Goal: Obtain resource: Obtain resource

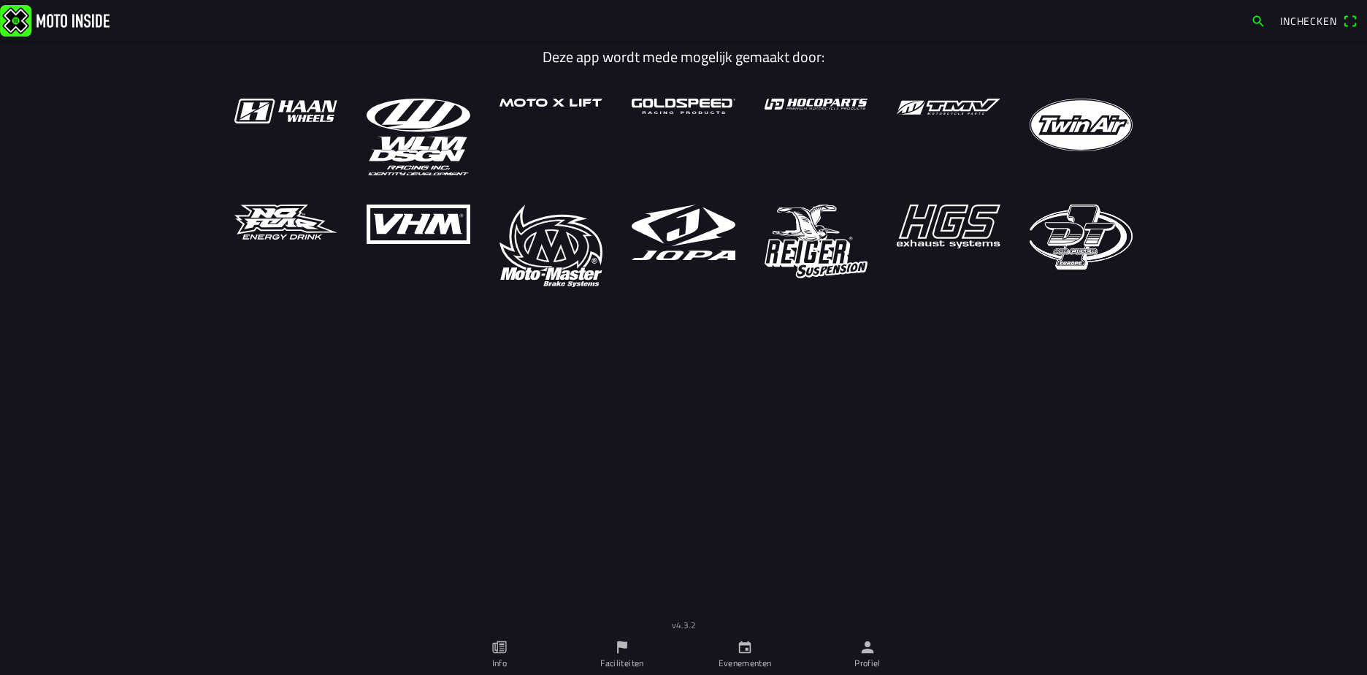
click at [750, 648] on icon "calendar" at bounding box center [745, 647] width 16 height 16
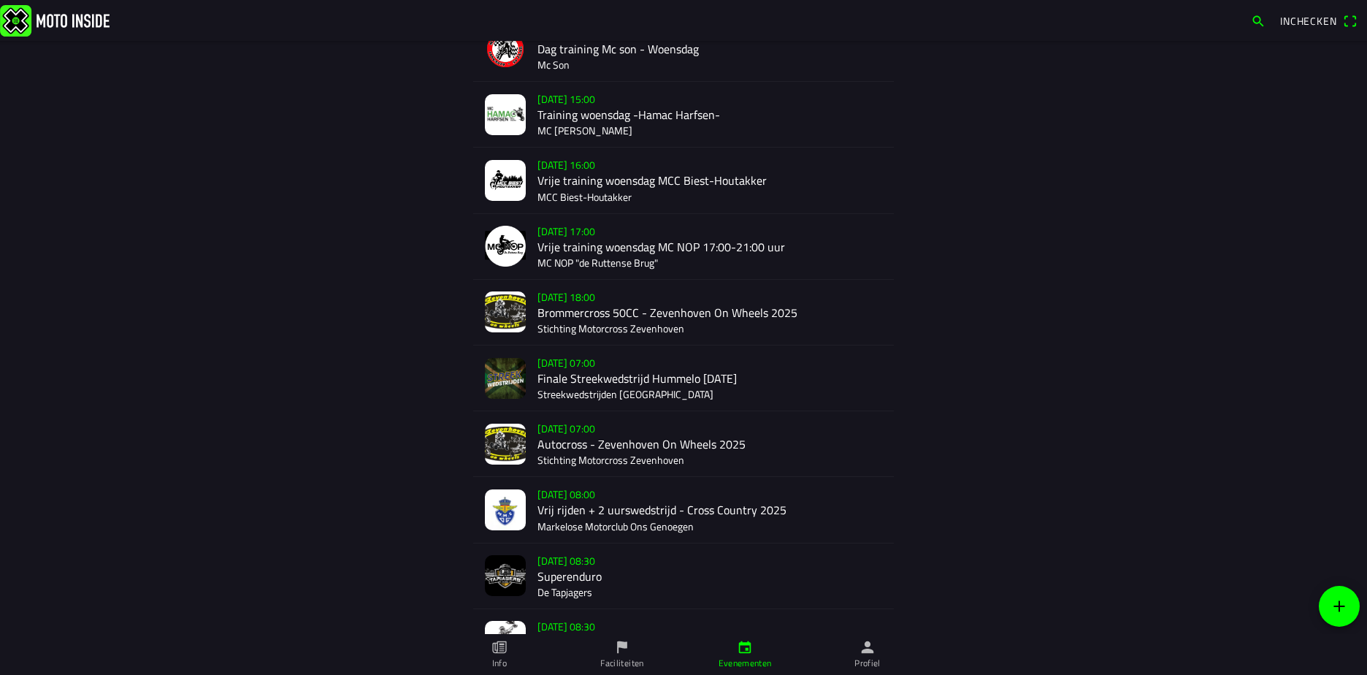
scroll to position [286, 0]
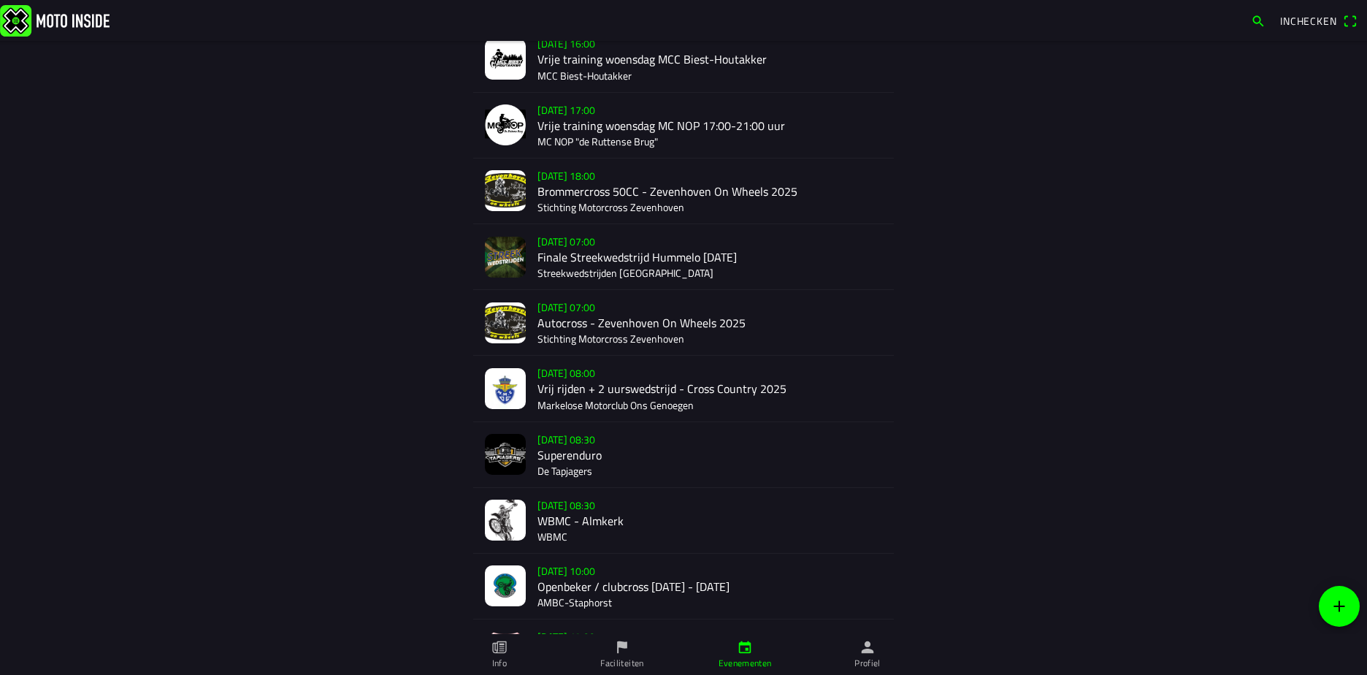
click at [595, 379] on div "[DATE] 08:00 Vrij rijden + 2 uurswedstrijd - Cross Country 2025 Markelose Motor…" at bounding box center [710, 388] width 345 height 65
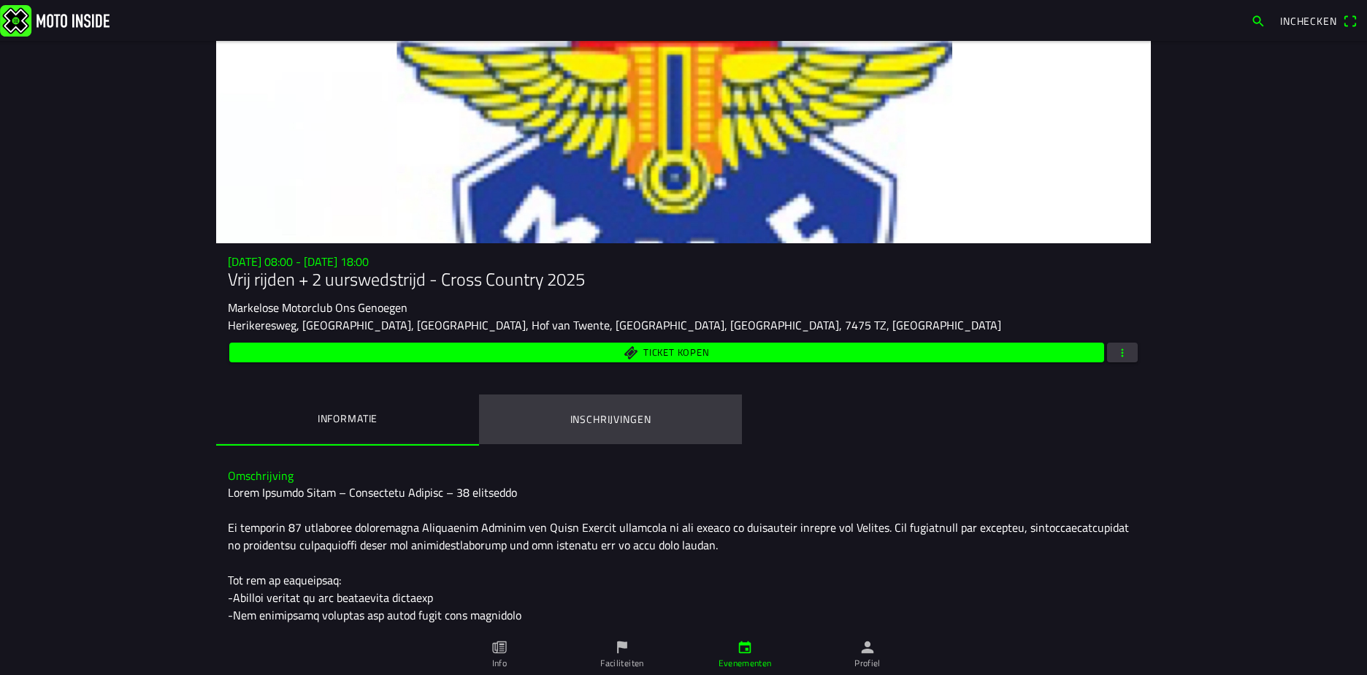
click at [587, 413] on ion-label "Inschrijvingen" at bounding box center [610, 419] width 81 height 16
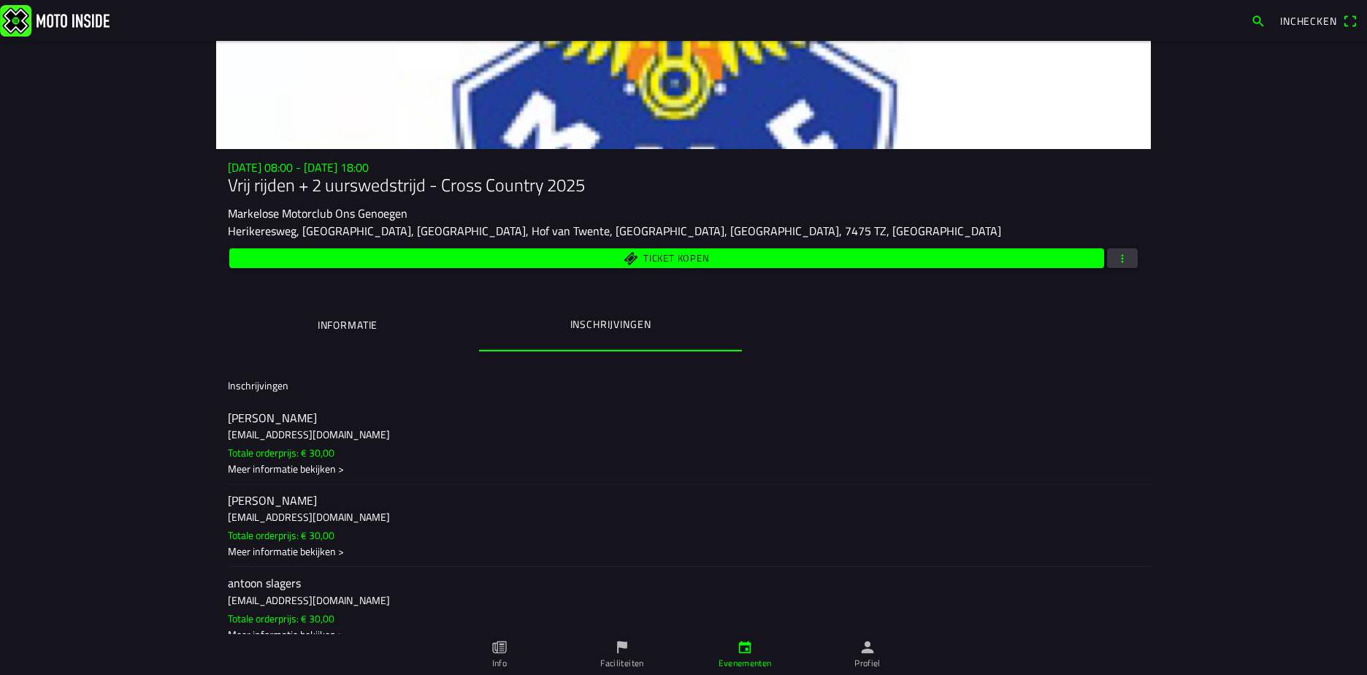
scroll to position [73, 0]
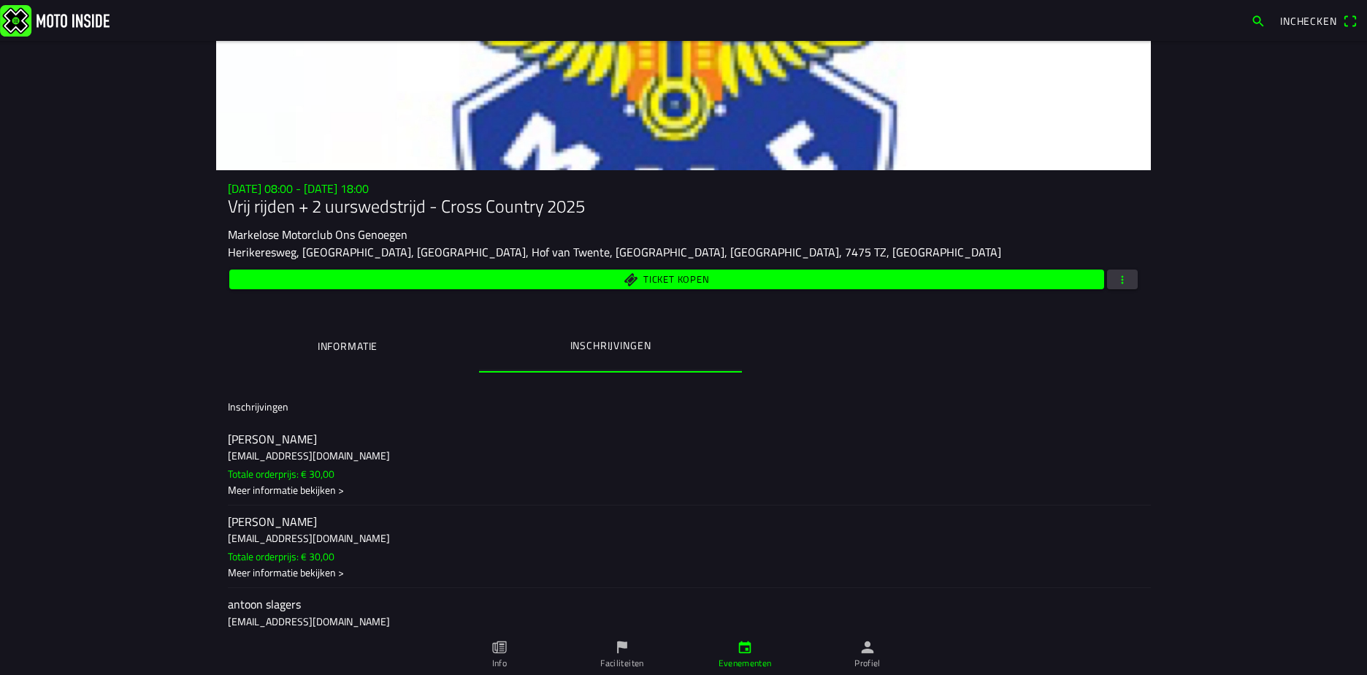
click at [1109, 278] on button "button" at bounding box center [1122, 279] width 31 height 20
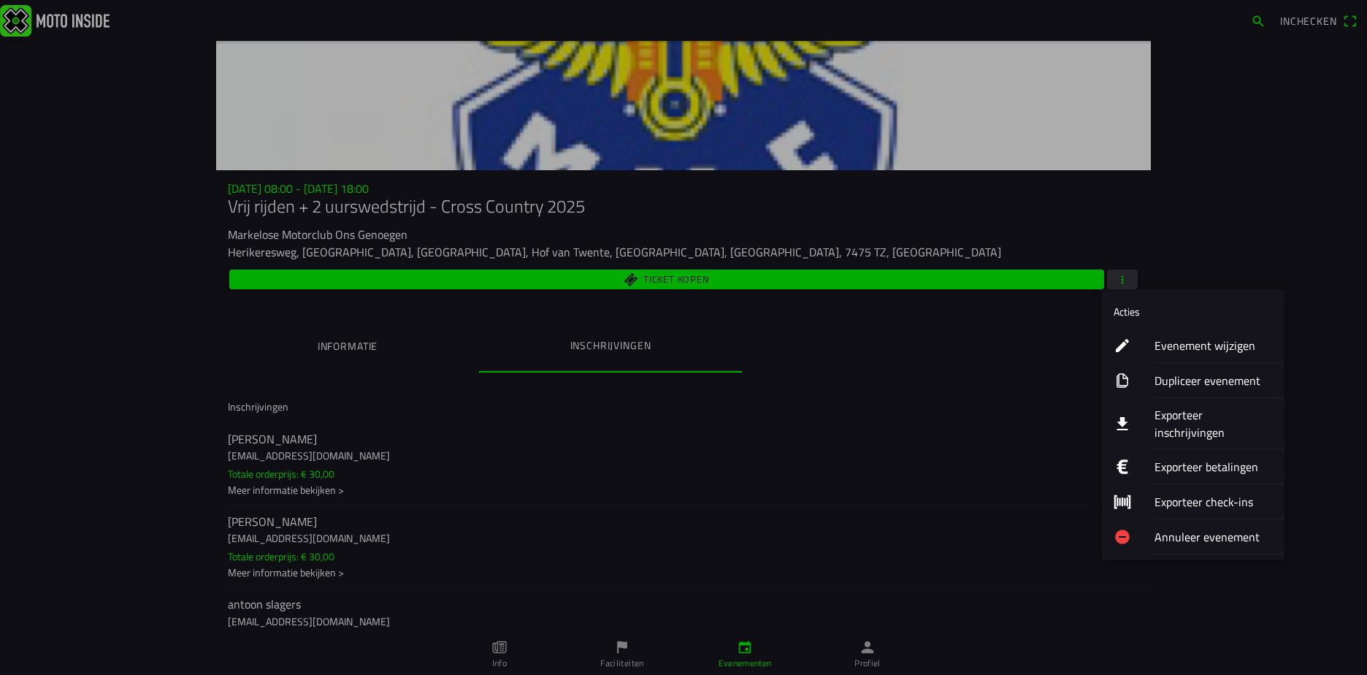
click at [1180, 417] on ion-label "Exporteer inschrijvingen" at bounding box center [1214, 423] width 118 height 35
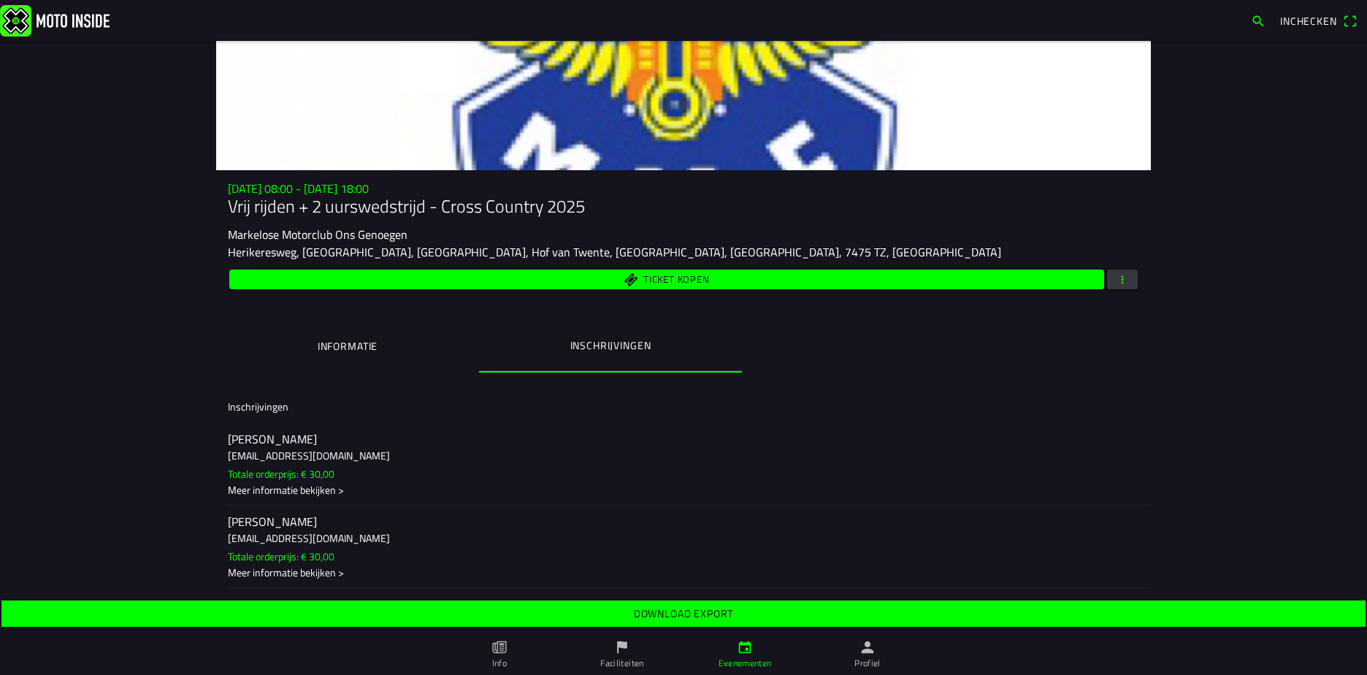
click at [894, 614] on span "Download export" at bounding box center [683, 613] width 1342 height 26
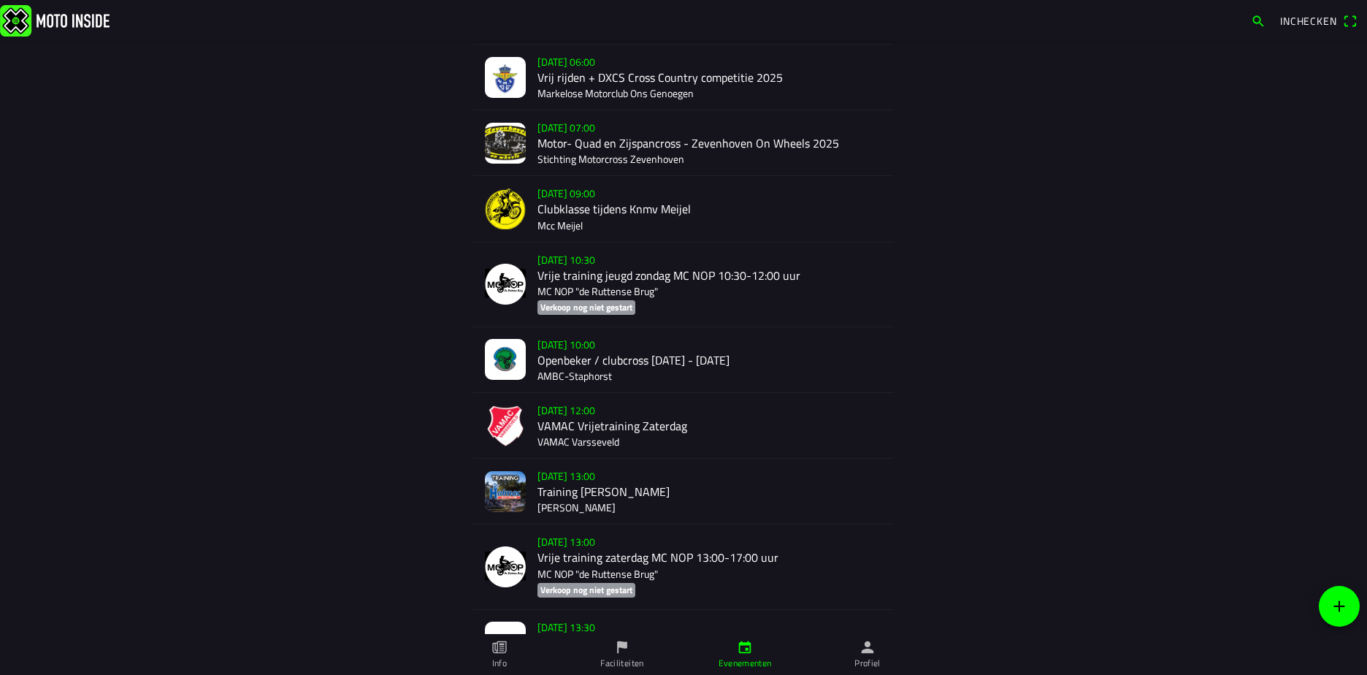
scroll to position [1169, 0]
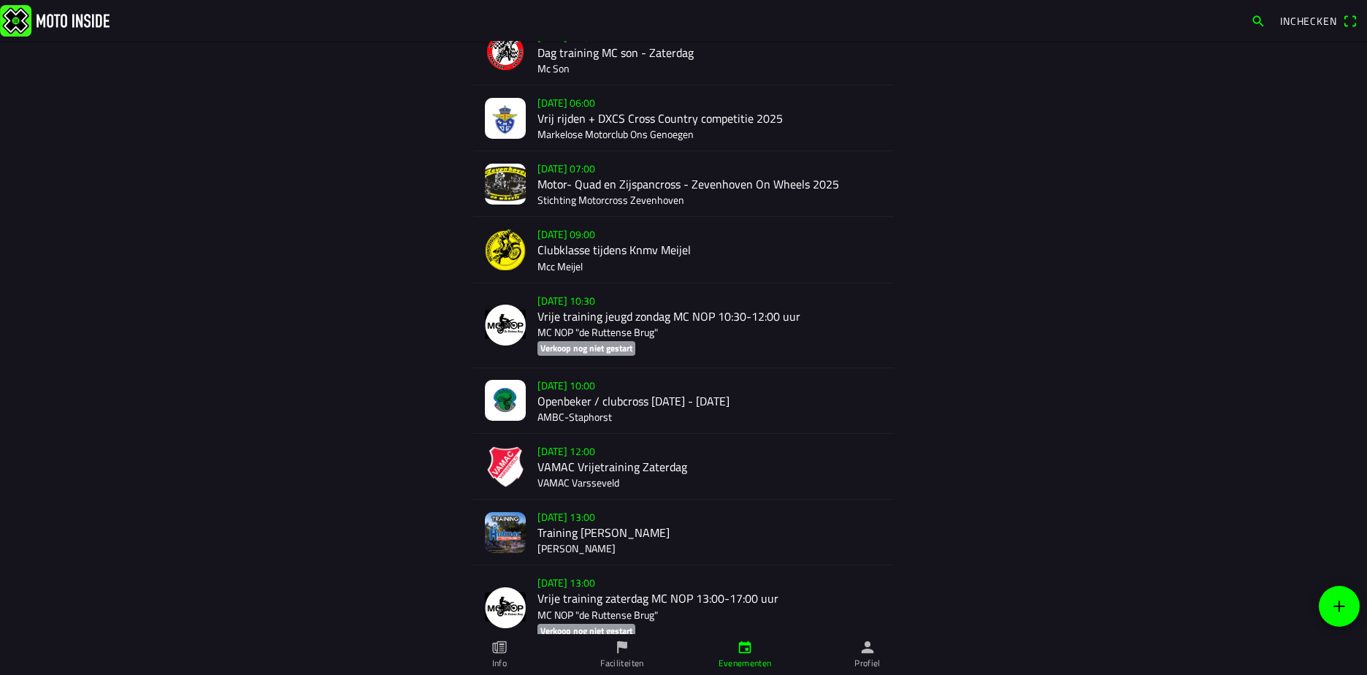
click at [565, 102] on div "[DATE] 06:00 Vrij rijden + DXCS Cross Country competitie 2025 Markelose Motorcl…" at bounding box center [710, 117] width 345 height 65
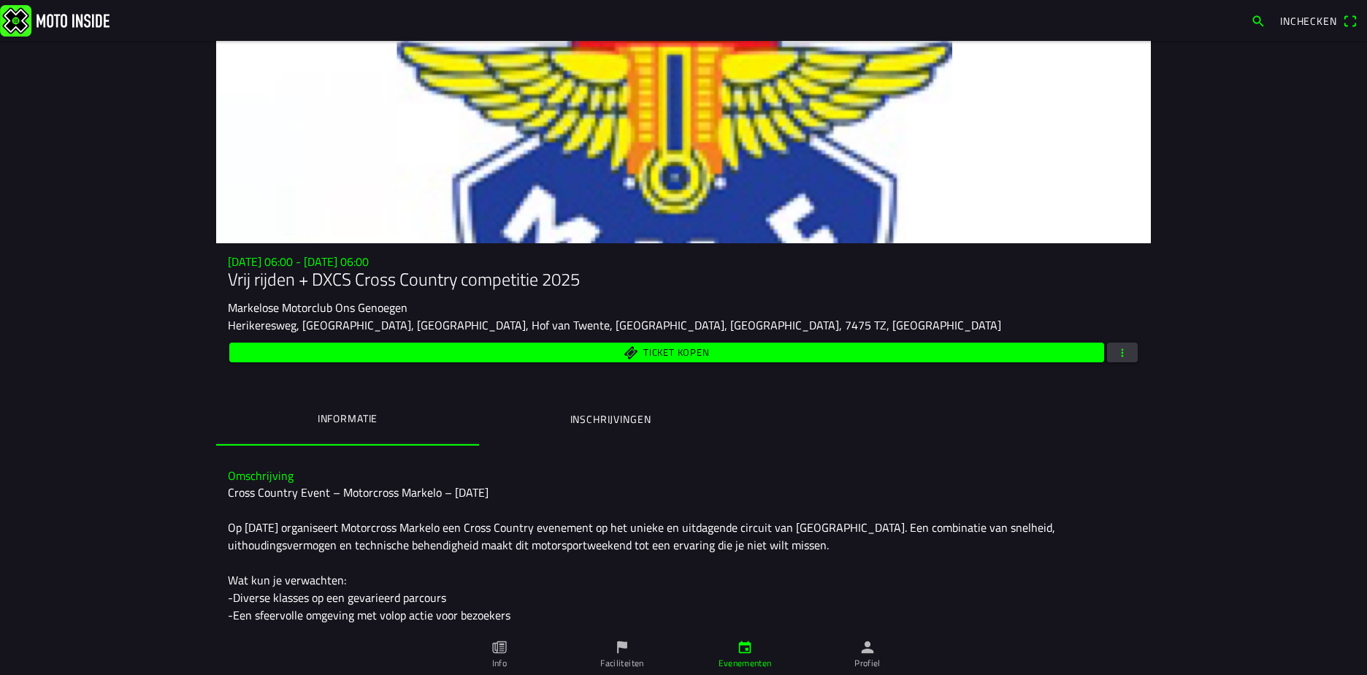
click at [1112, 345] on div "Ticket kopen" at bounding box center [683, 353] width 911 height 26
click at [1116, 351] on span "button" at bounding box center [1122, 353] width 13 height 20
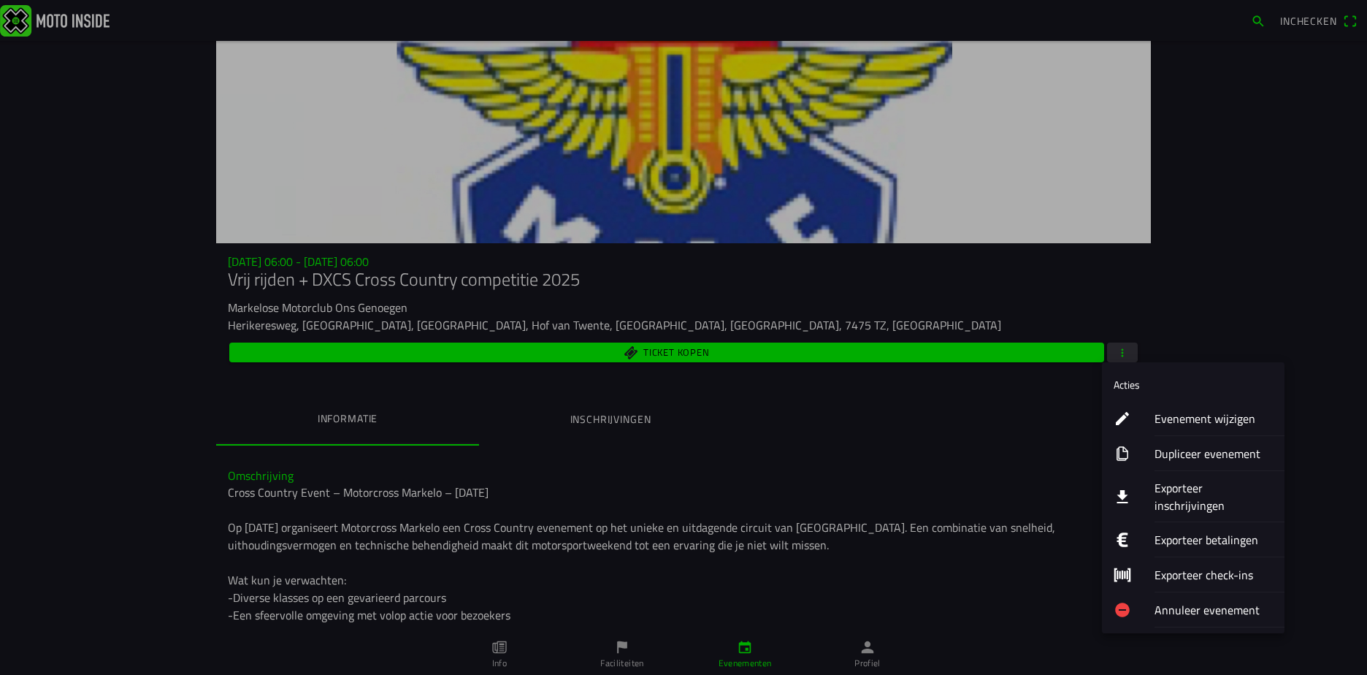
click at [1213, 495] on ion-label "Exporteer inschrijvingen" at bounding box center [1214, 496] width 118 height 35
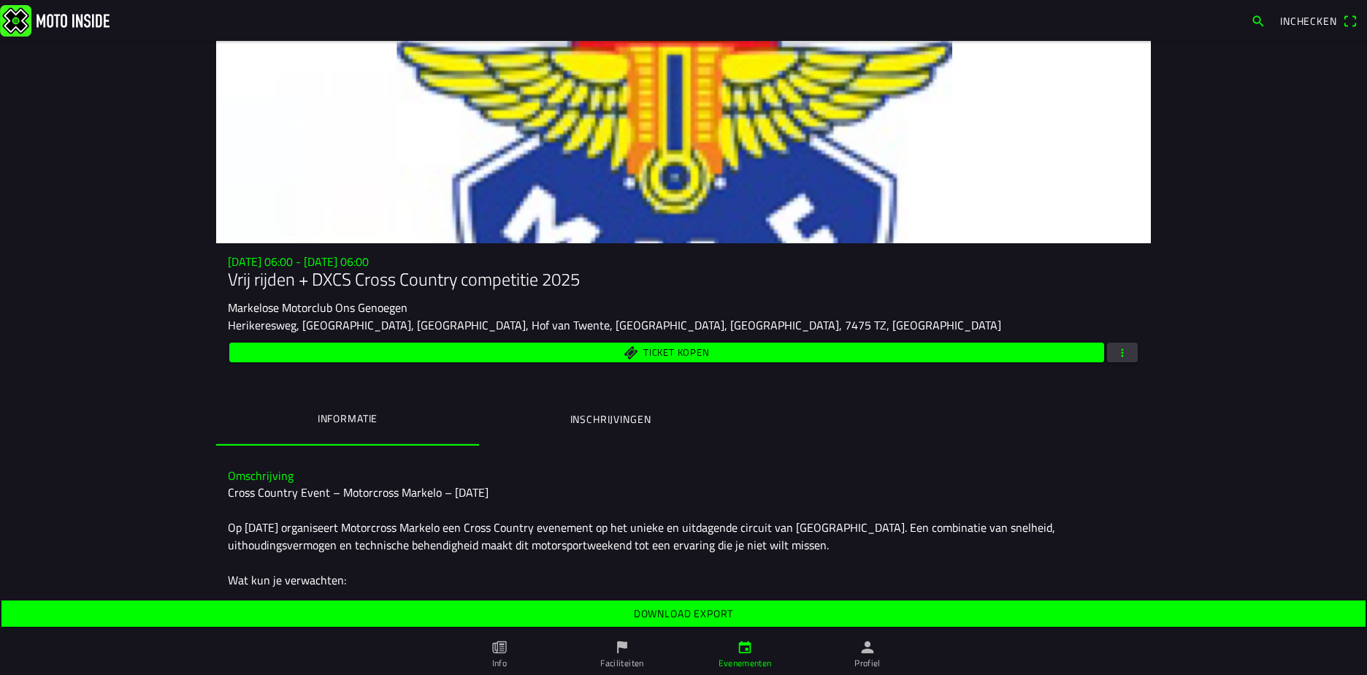
click at [1116, 351] on span "button" at bounding box center [1122, 353] width 13 height 20
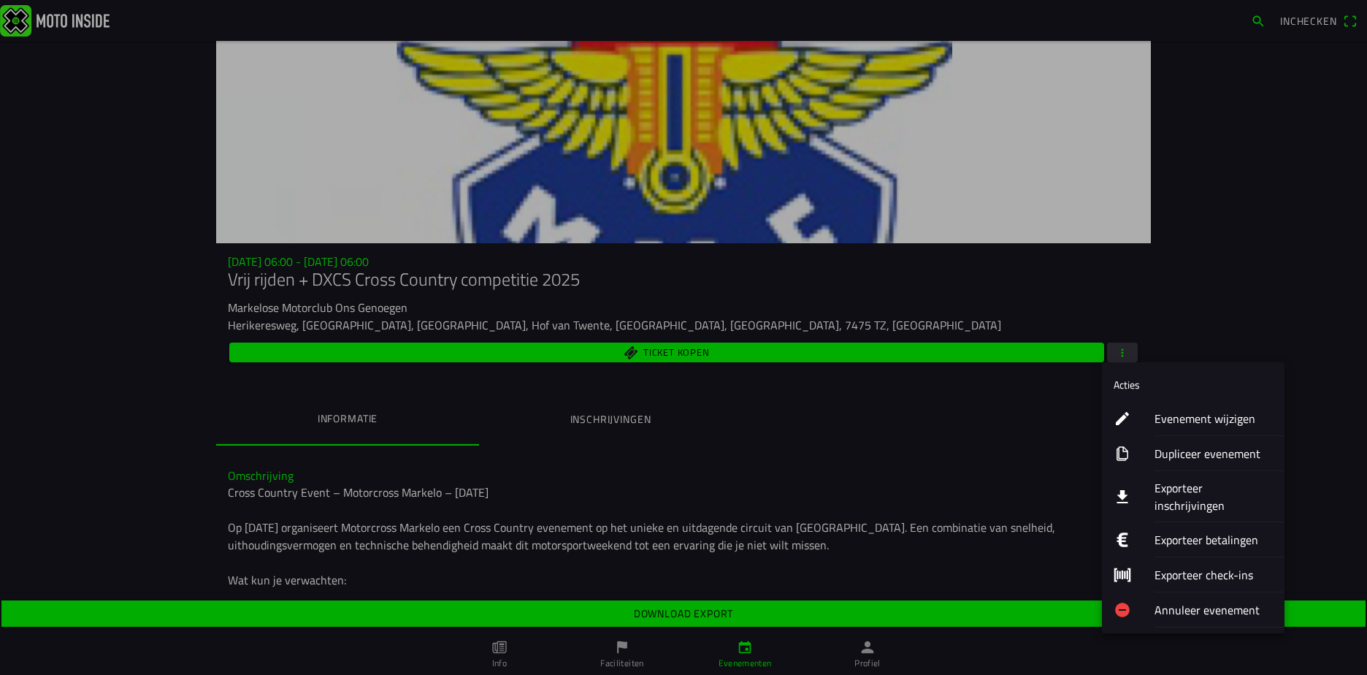
click at [1186, 485] on ion-label "Exporteer inschrijvingen" at bounding box center [1214, 496] width 118 height 35
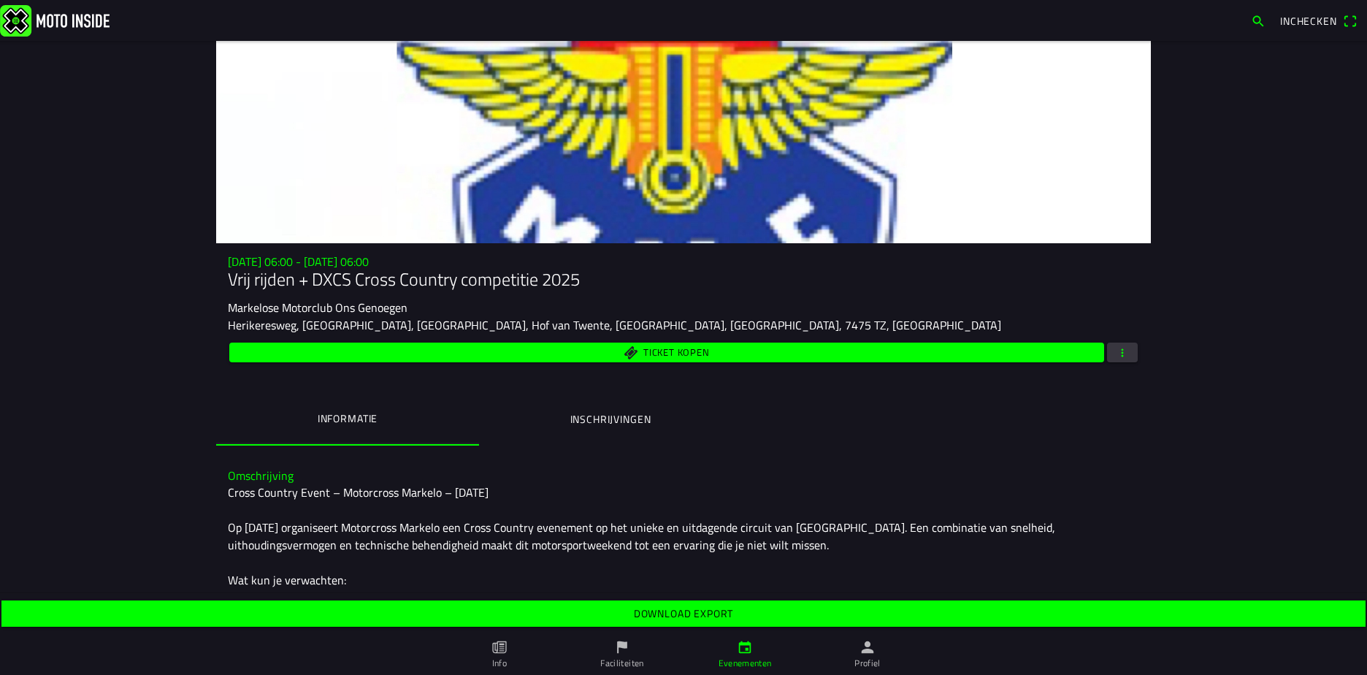
click at [620, 421] on ion-label "Inschrijvingen" at bounding box center [610, 419] width 81 height 16
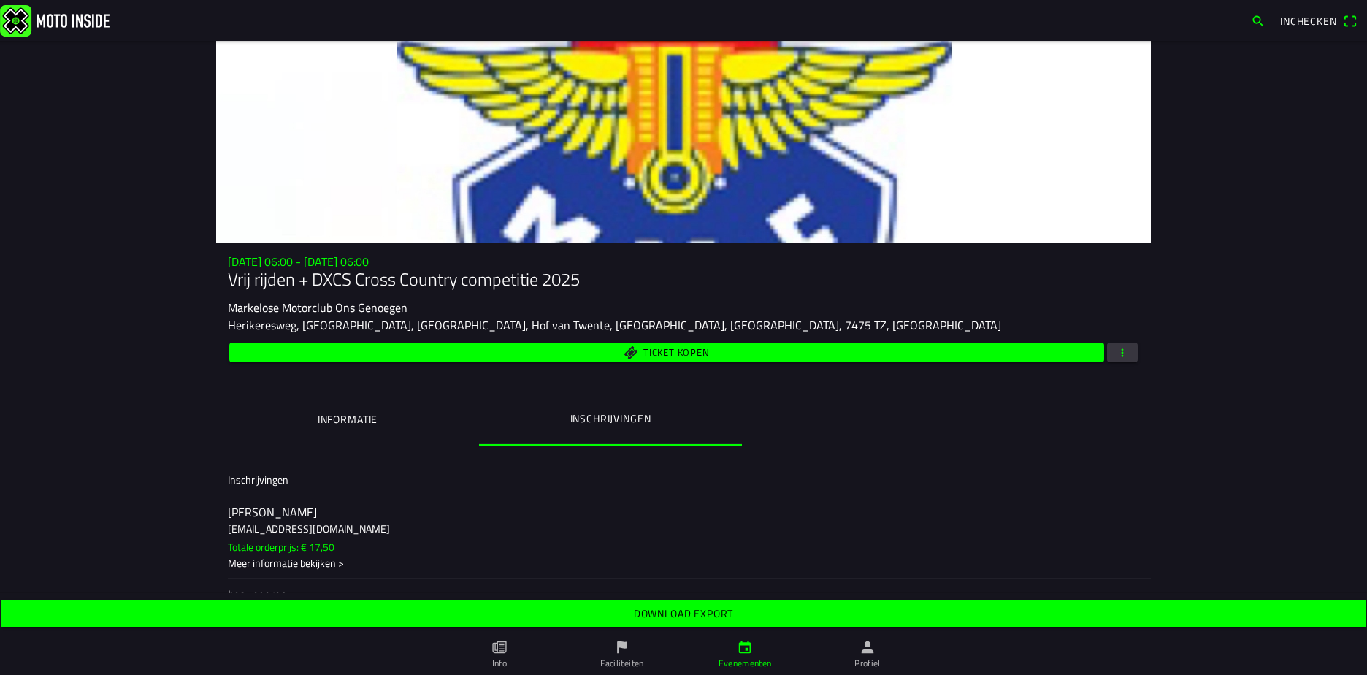
click at [1117, 355] on span "button" at bounding box center [1122, 353] width 13 height 20
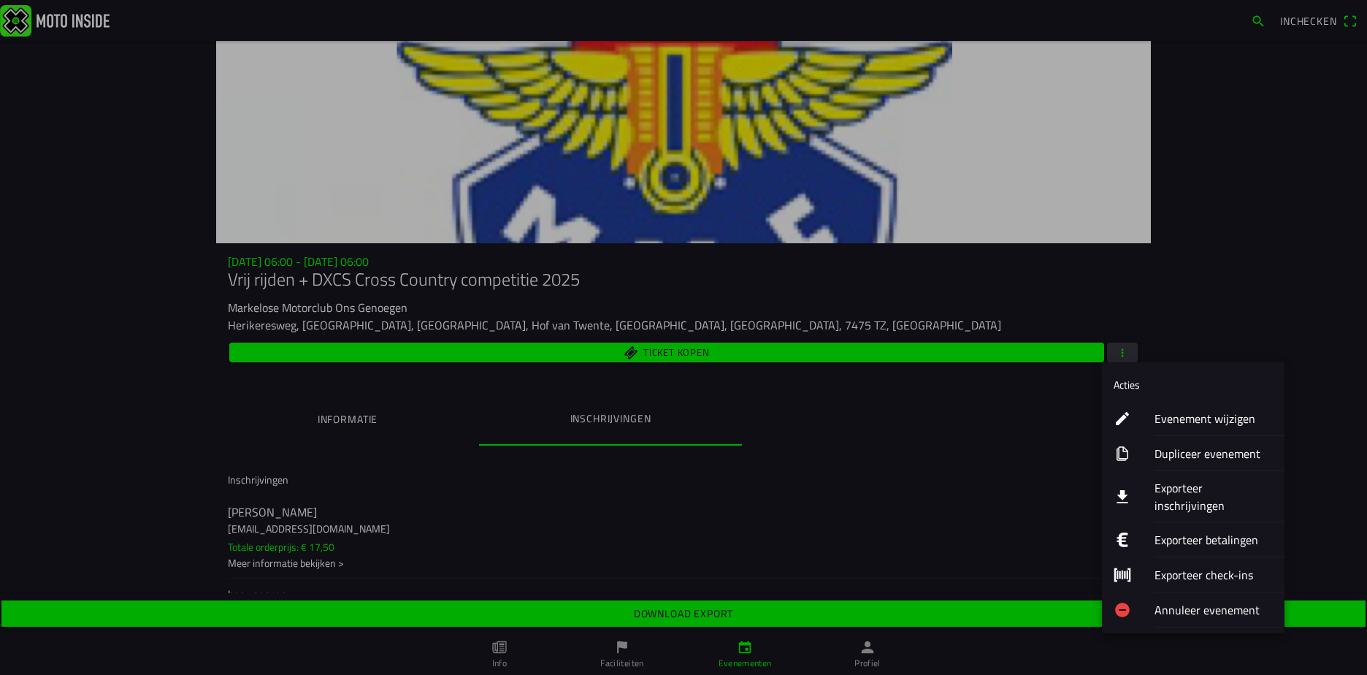
click at [1182, 496] on ion-label "Exporteer inschrijvingen" at bounding box center [1214, 496] width 118 height 35
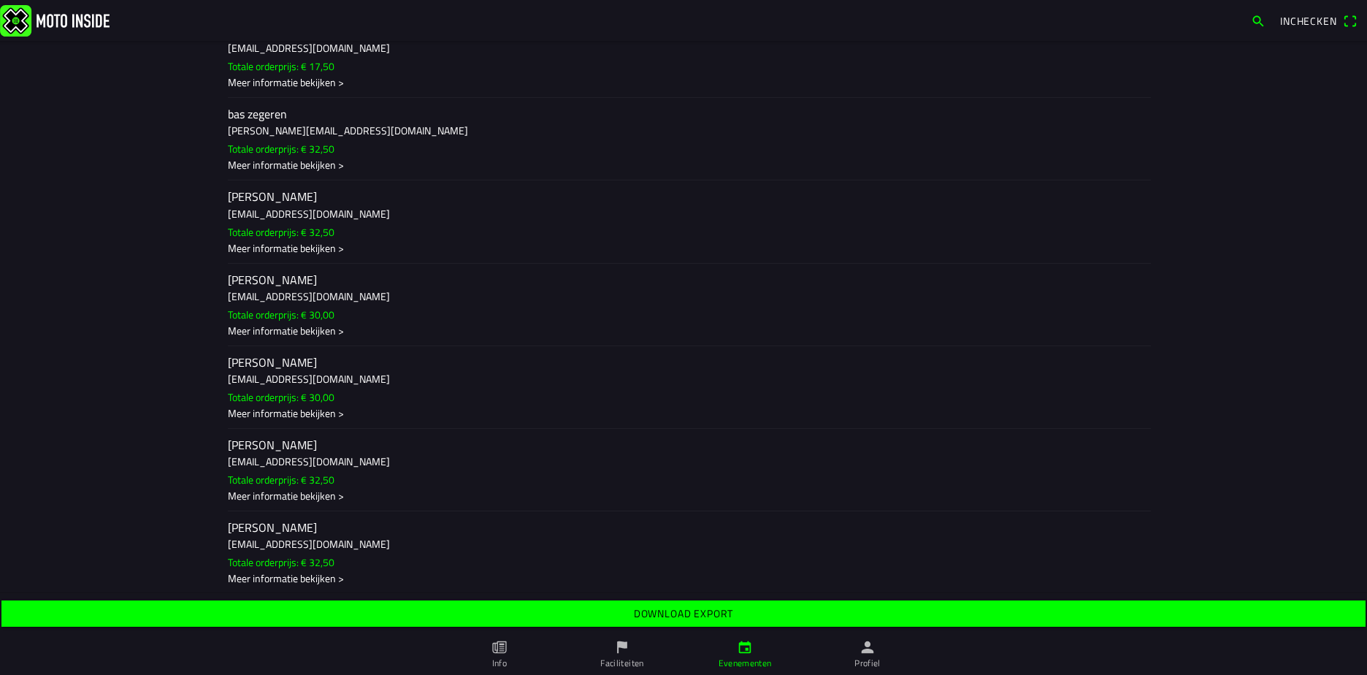
scroll to position [511, 0]
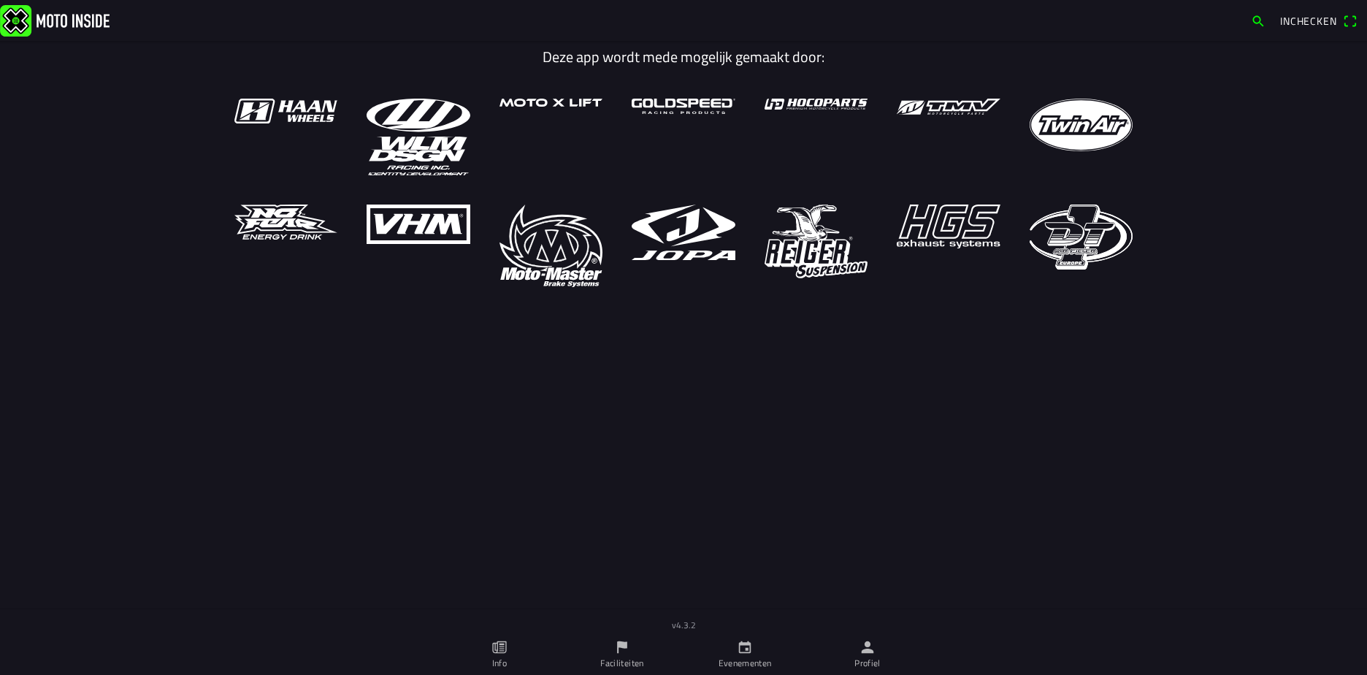
click at [752, 649] on icon "calendar" at bounding box center [745, 647] width 16 height 16
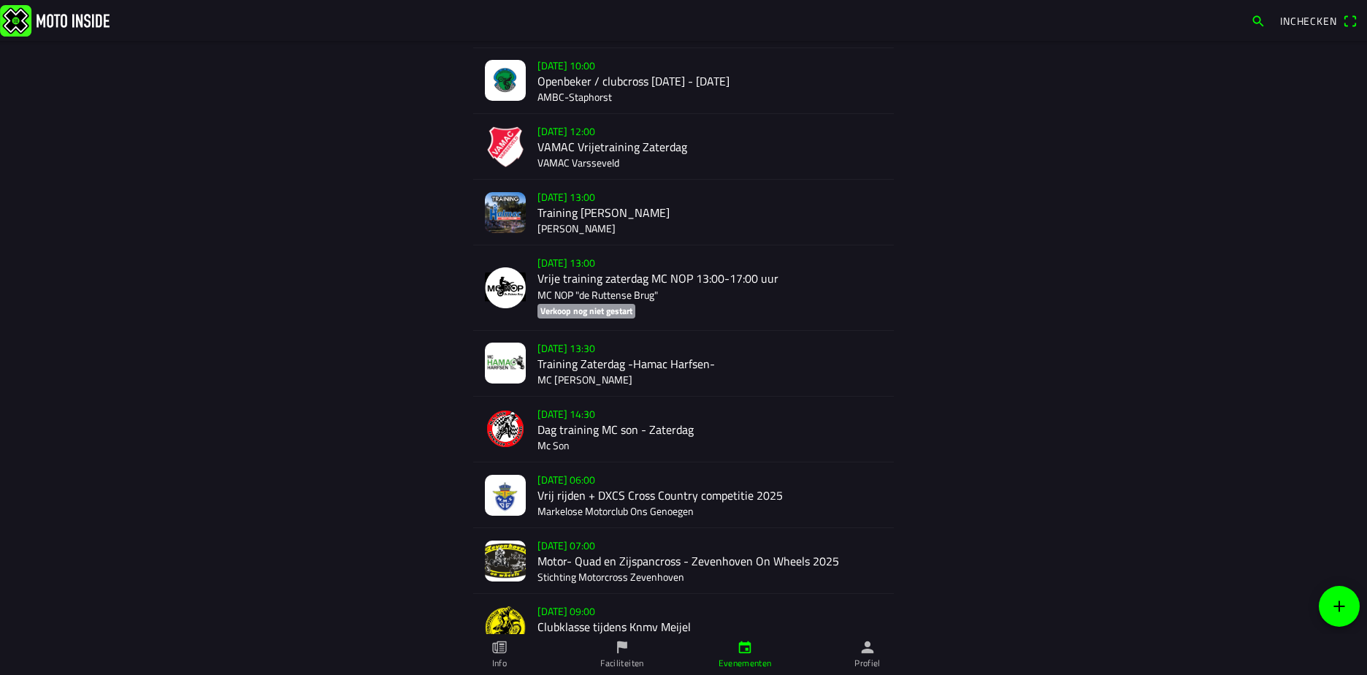
scroll to position [798, 0]
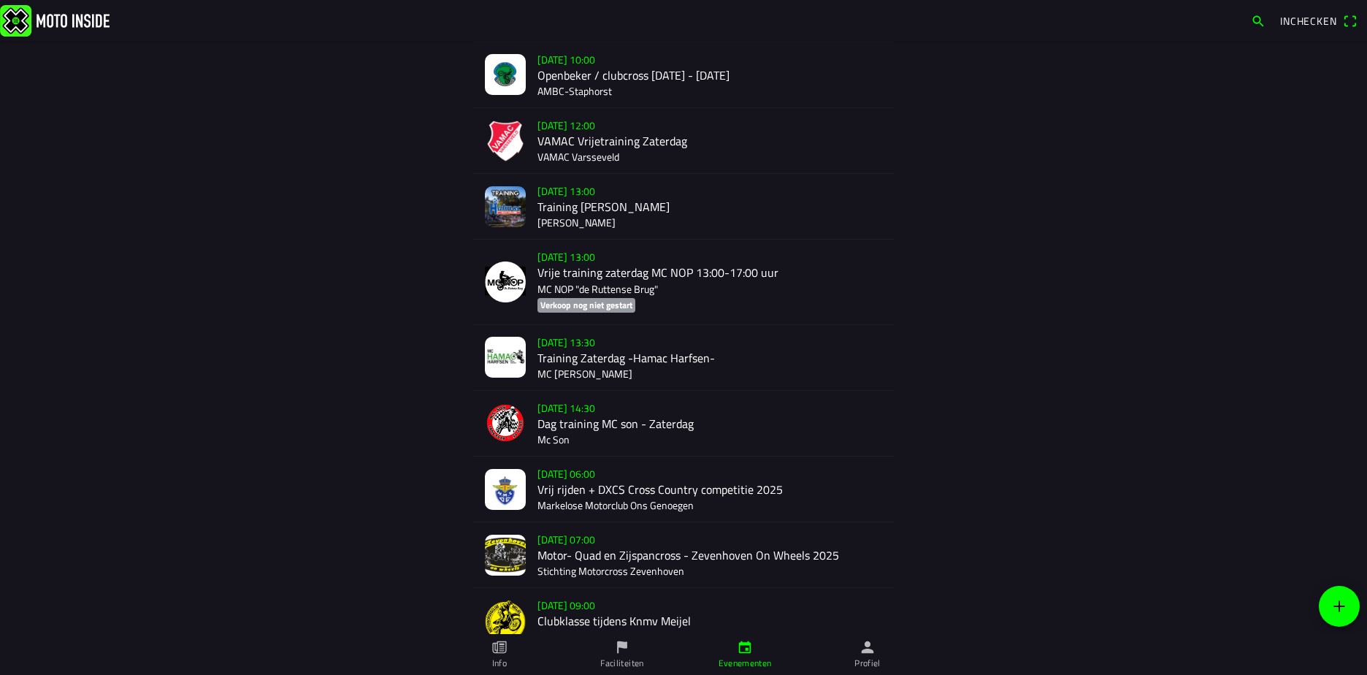
click at [573, 471] on div "[DATE] 06:00 Vrij rijden + DXCS Cross Country competitie 2025 Markelose Motorcl…" at bounding box center [710, 488] width 345 height 65
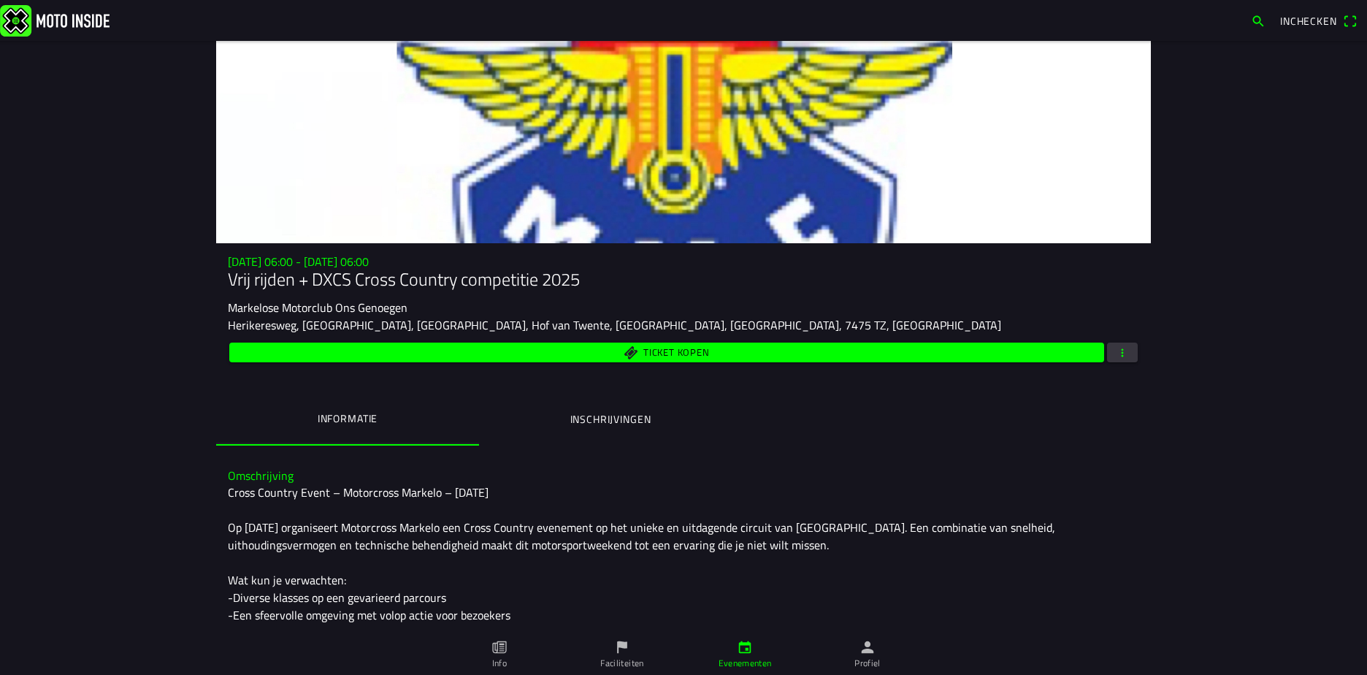
click at [1117, 351] on span "button" at bounding box center [1122, 353] width 13 height 20
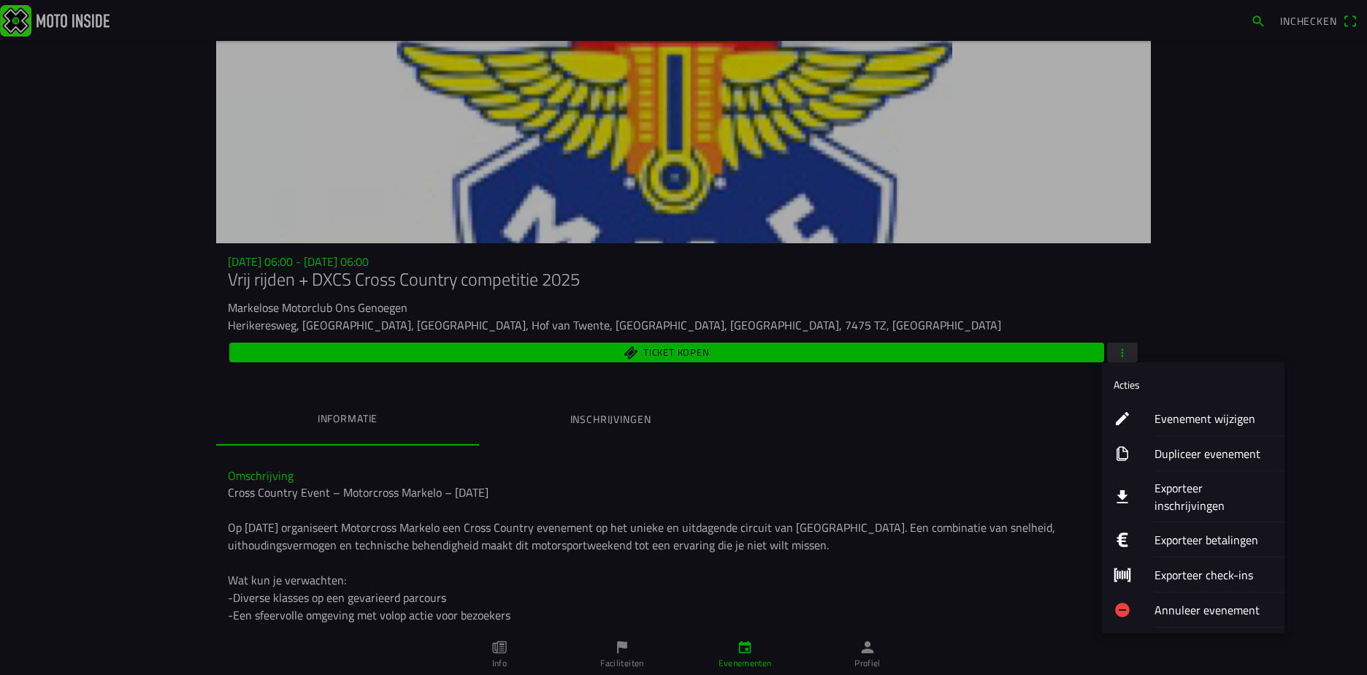
click at [1174, 495] on ion-label "Exporteer inschrijvingen" at bounding box center [1214, 496] width 118 height 35
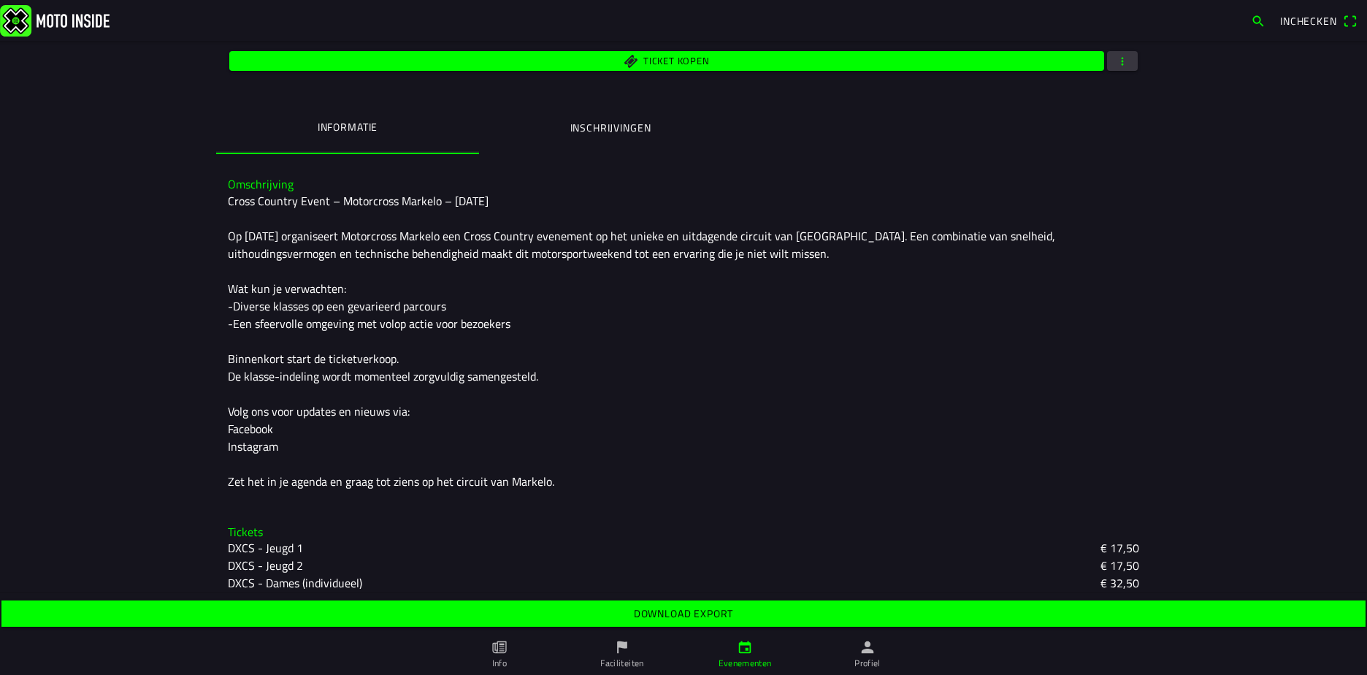
scroll to position [292, 0]
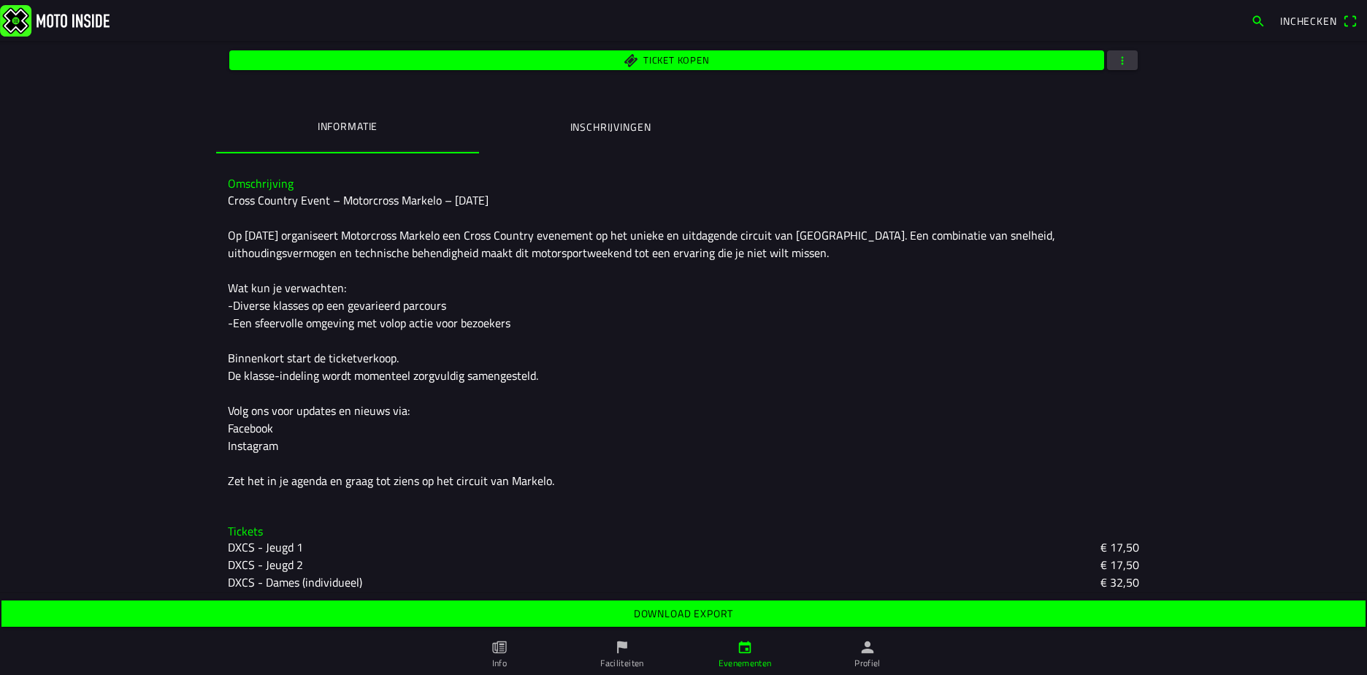
click at [0, 0] on slot "Download export" at bounding box center [0, 0] width 0 height 0
